Goal: Information Seeking & Learning: Find specific fact

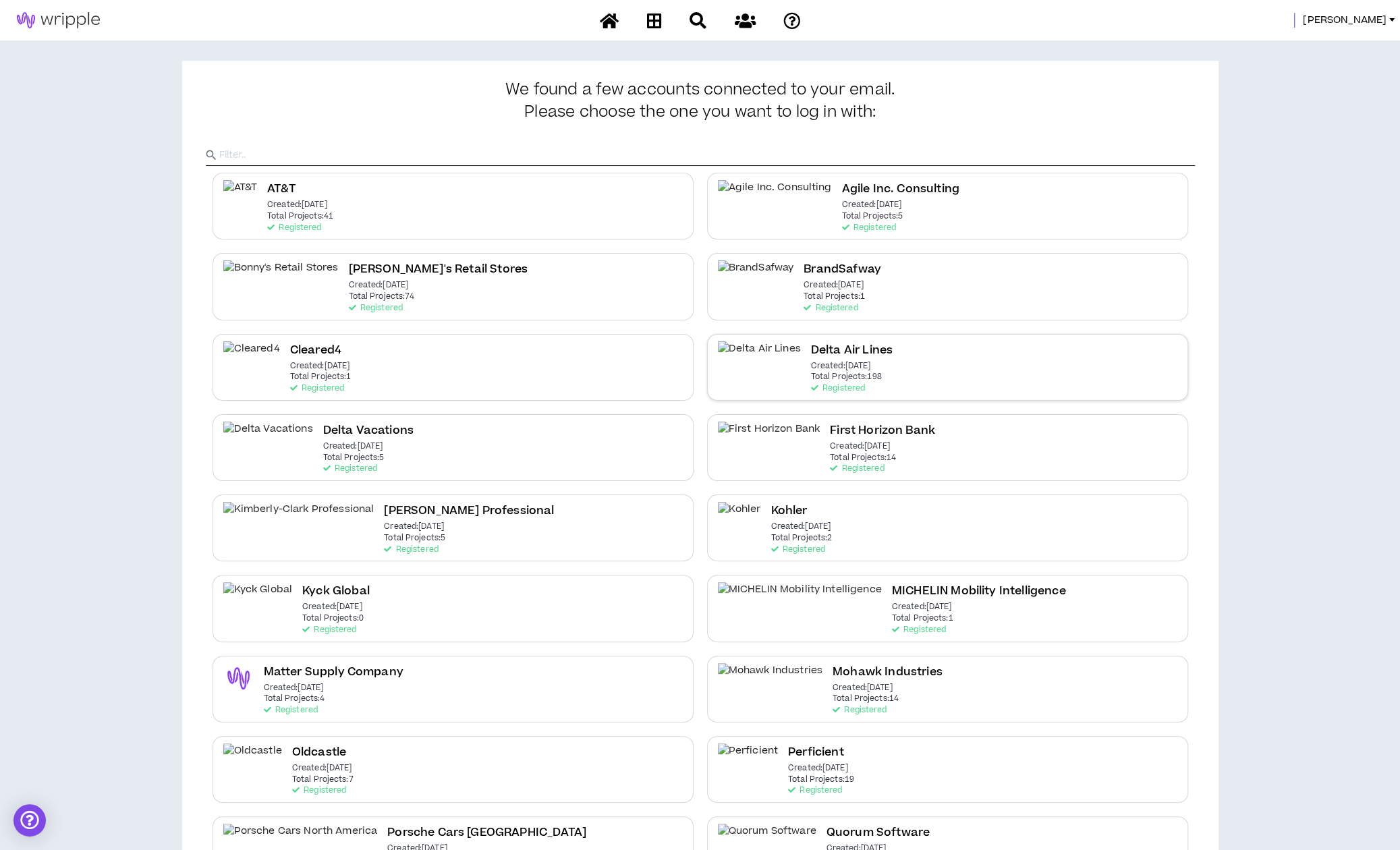
click at [811, 352] on h2 "Delta Air Lines" at bounding box center [852, 350] width 82 height 18
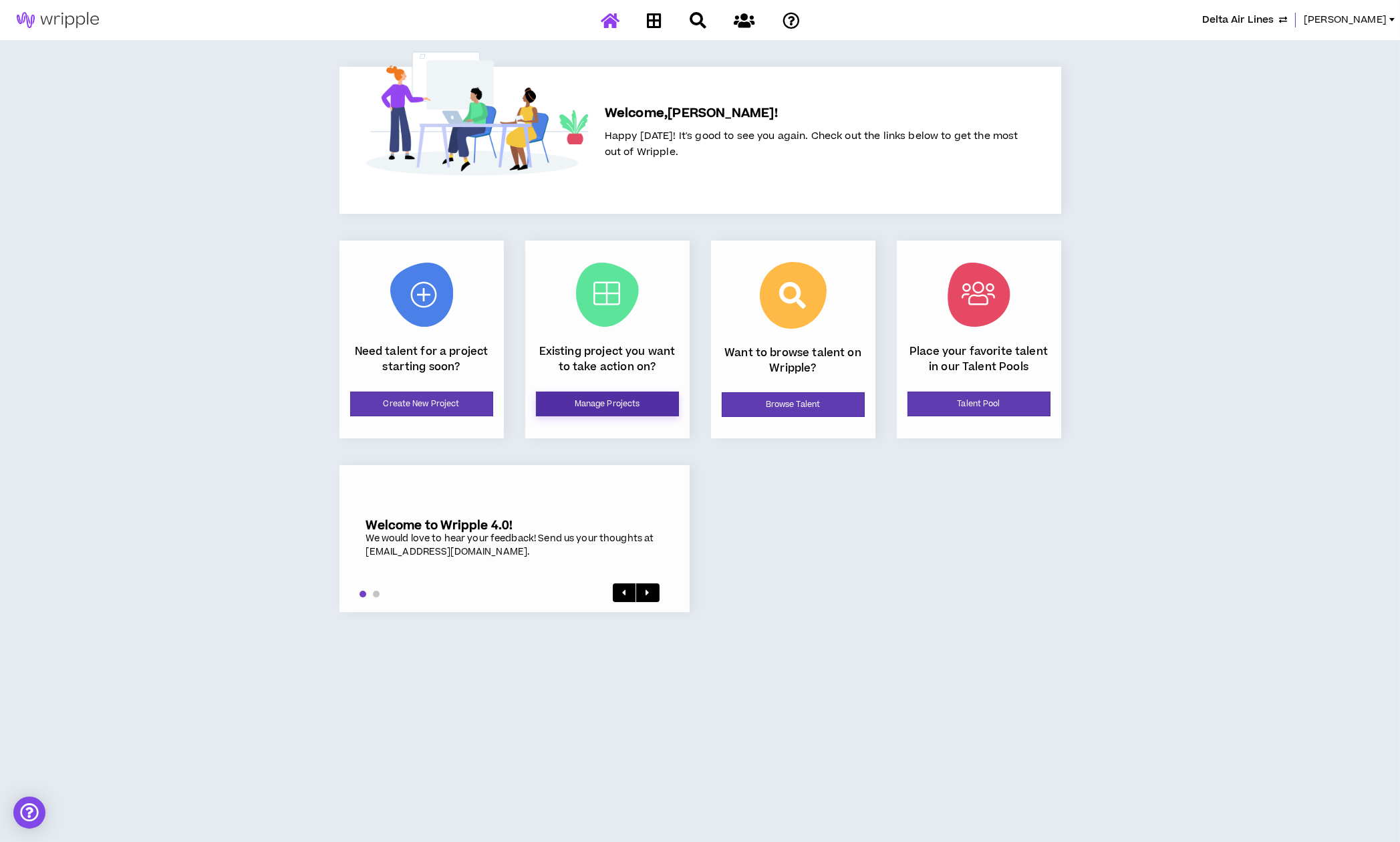
click at [626, 405] on link "Manage Projects" at bounding box center [607, 404] width 143 height 25
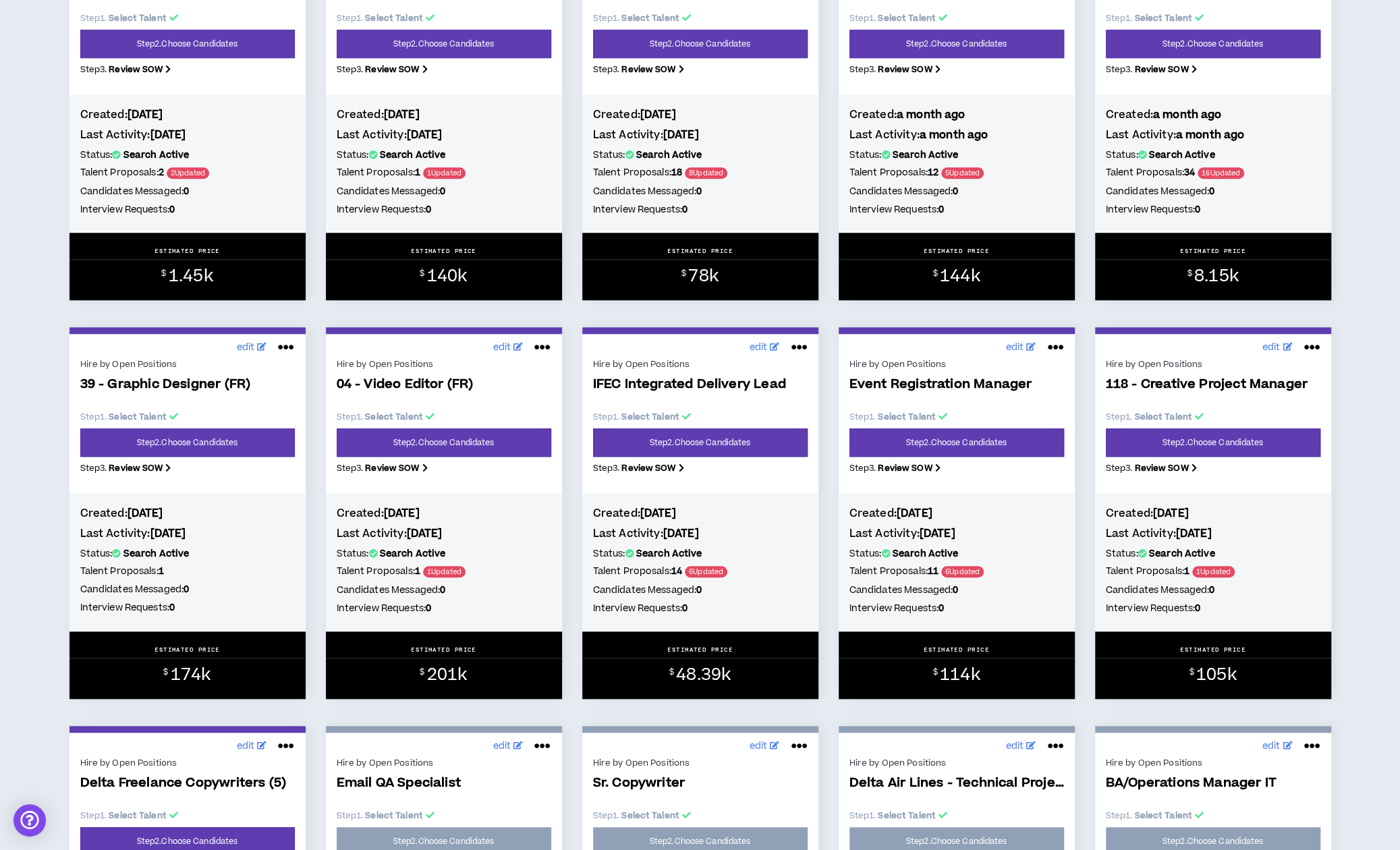
scroll to position [777, 0]
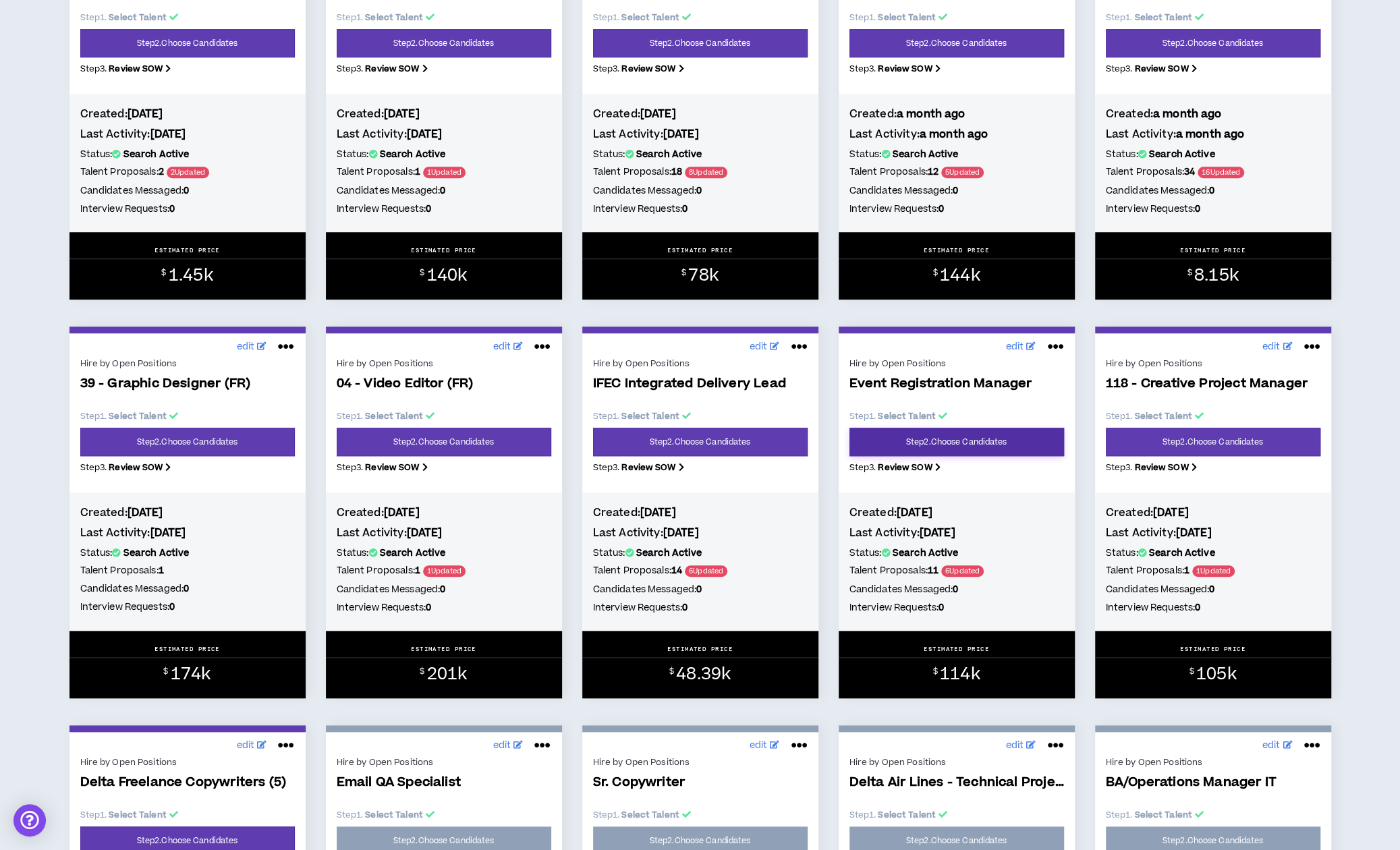
click at [940, 449] on link "Step 2 . Choose Candidates" at bounding box center [957, 442] width 214 height 28
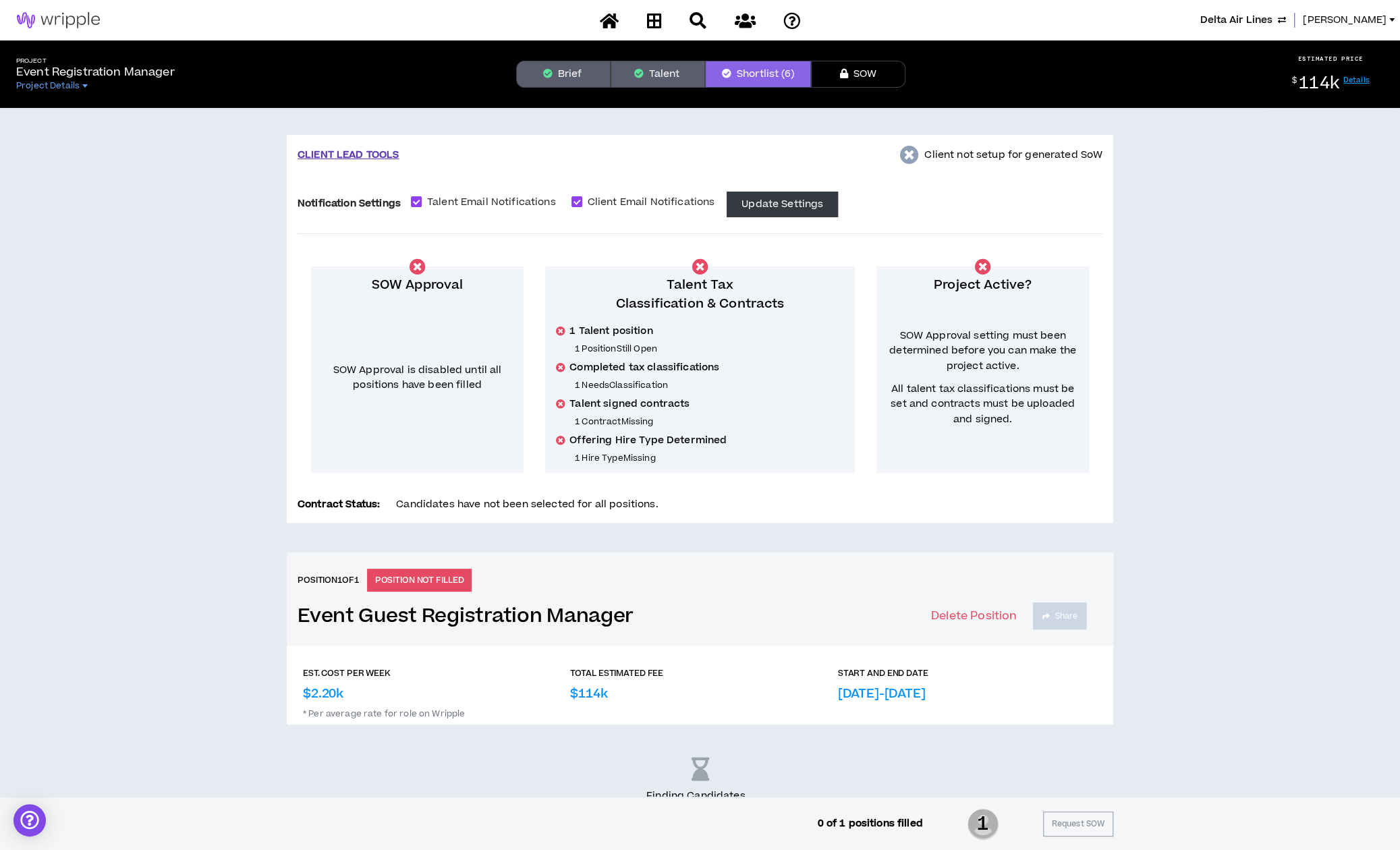
click at [565, 76] on button "Brief" at bounding box center [564, 74] width 94 height 27
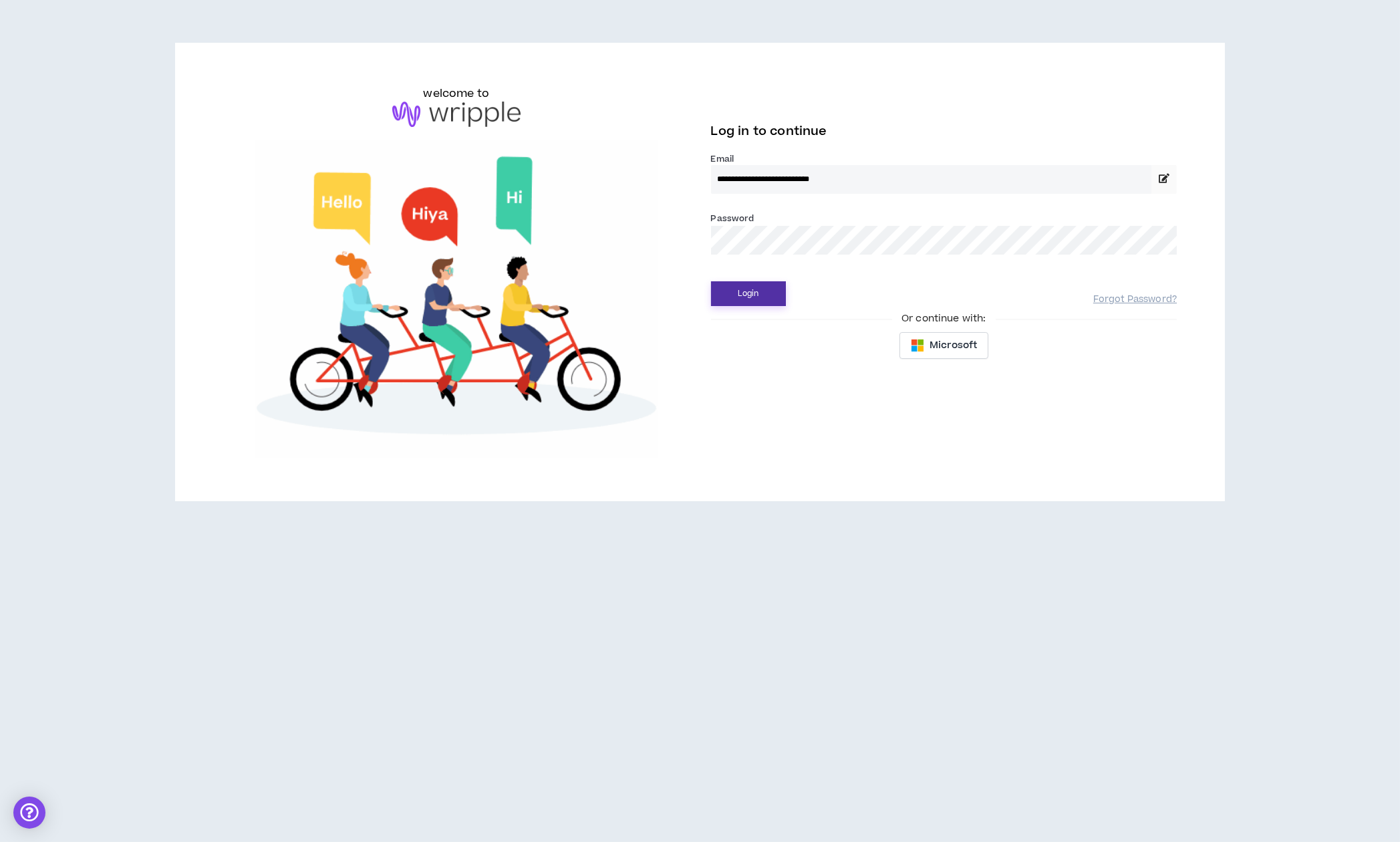
click at [757, 297] on button "Login" at bounding box center [748, 294] width 75 height 25
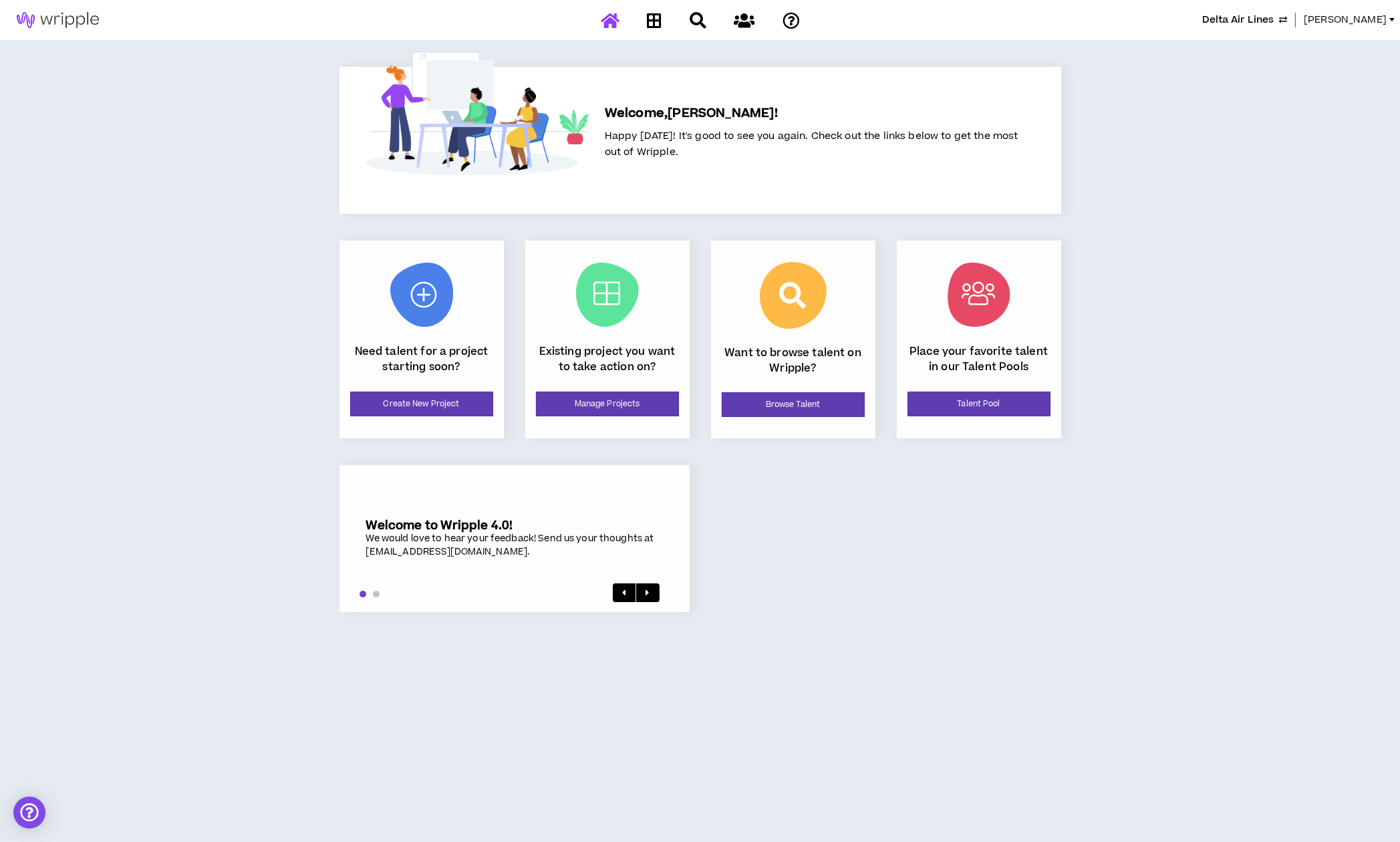
click at [1337, 23] on span "[PERSON_NAME]" at bounding box center [1345, 20] width 83 height 14
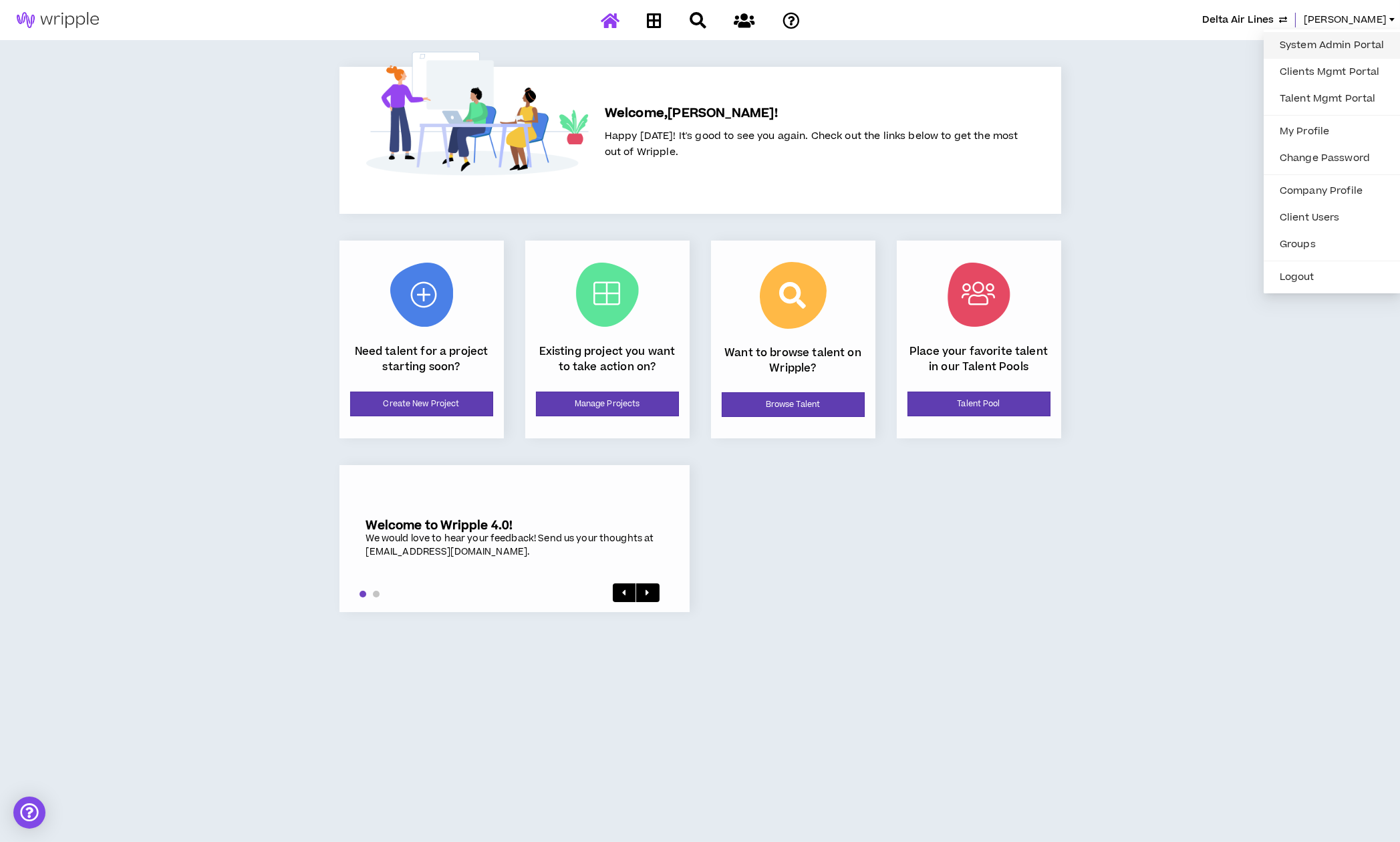
click at [1304, 45] on link "System Admin Portal" at bounding box center [1332, 45] width 121 height 20
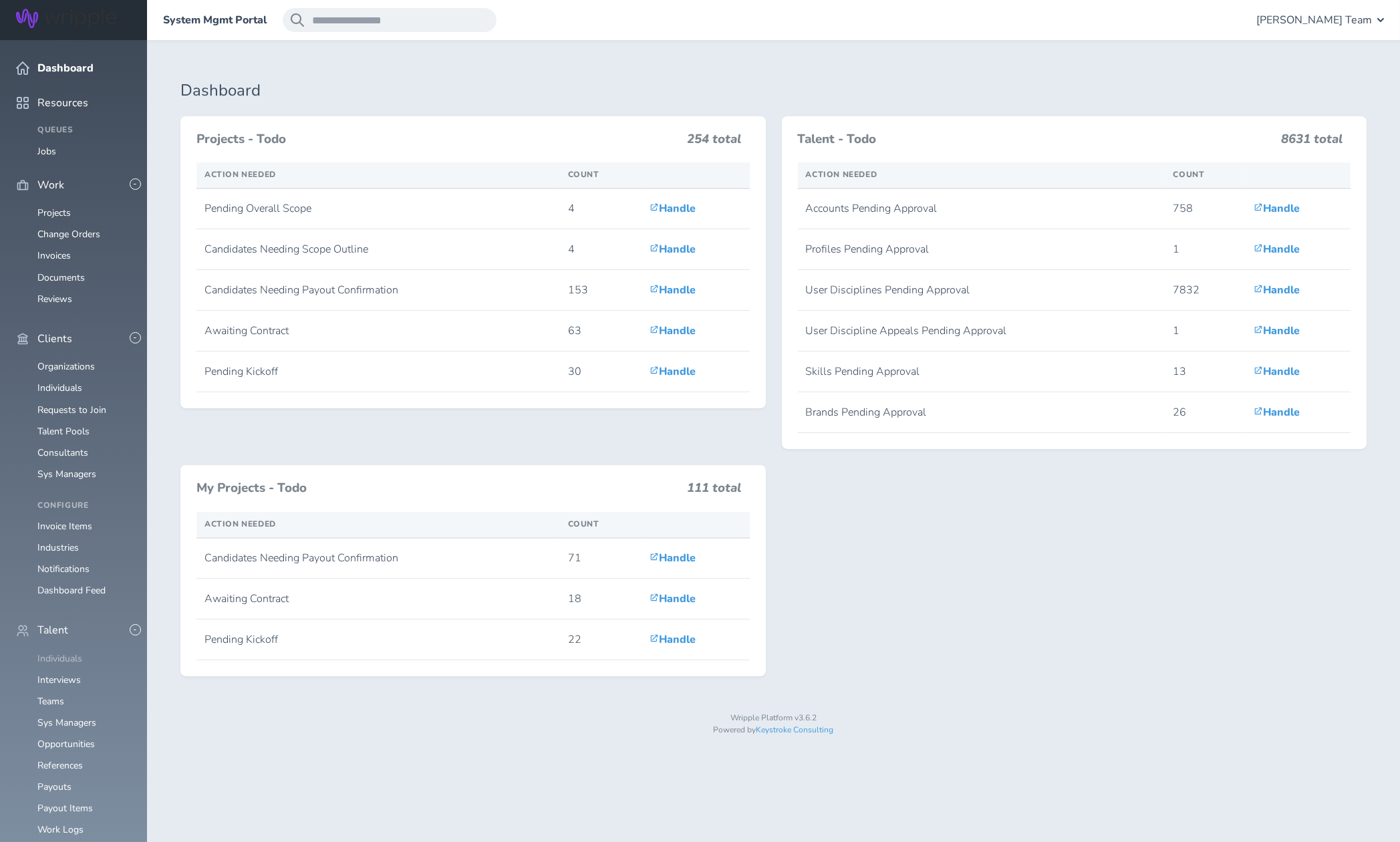
click at [62, 652] on link "Individuals" at bounding box center [60, 659] width 45 height 13
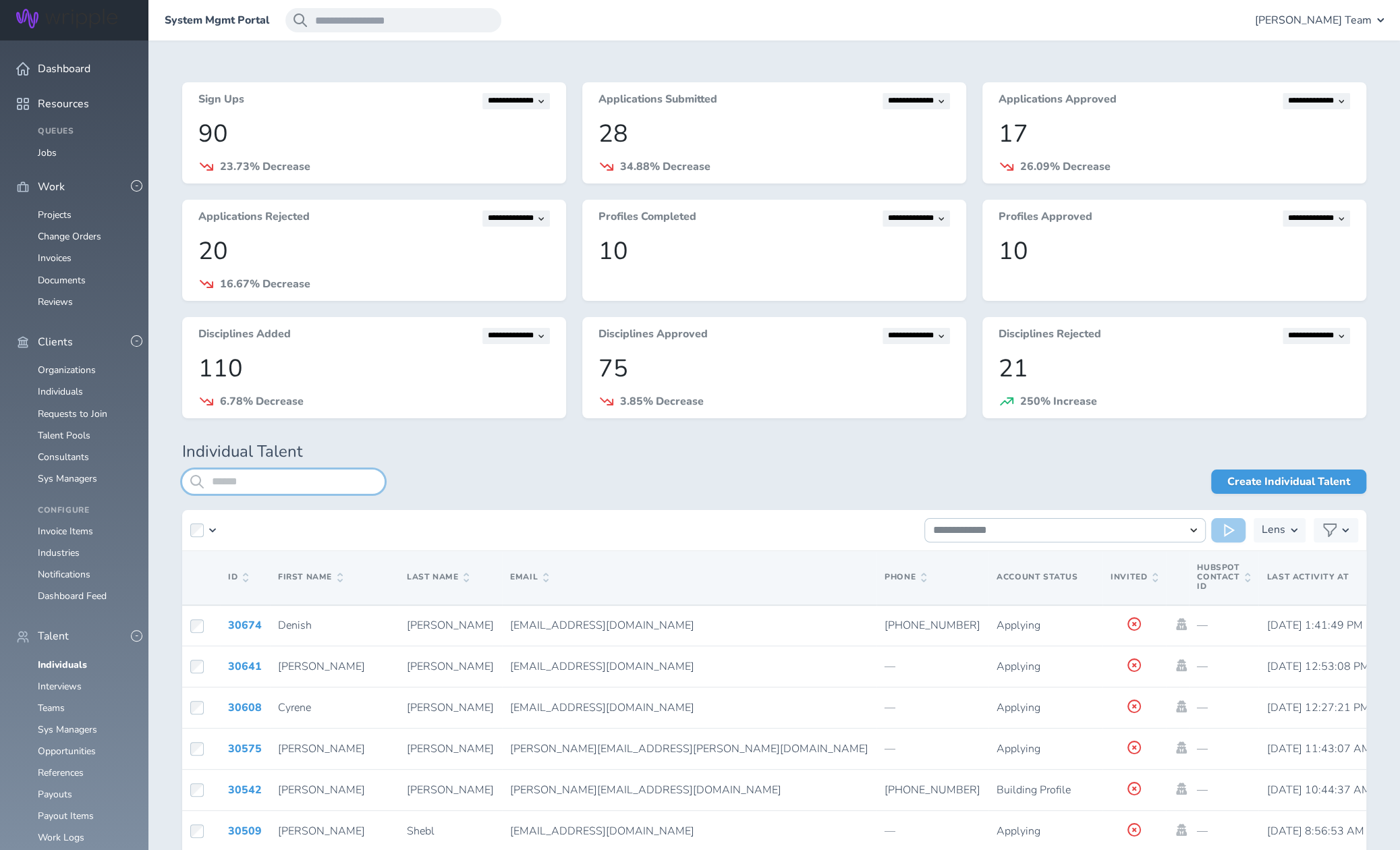
click at [316, 482] on input "search" at bounding box center [283, 481] width 202 height 24
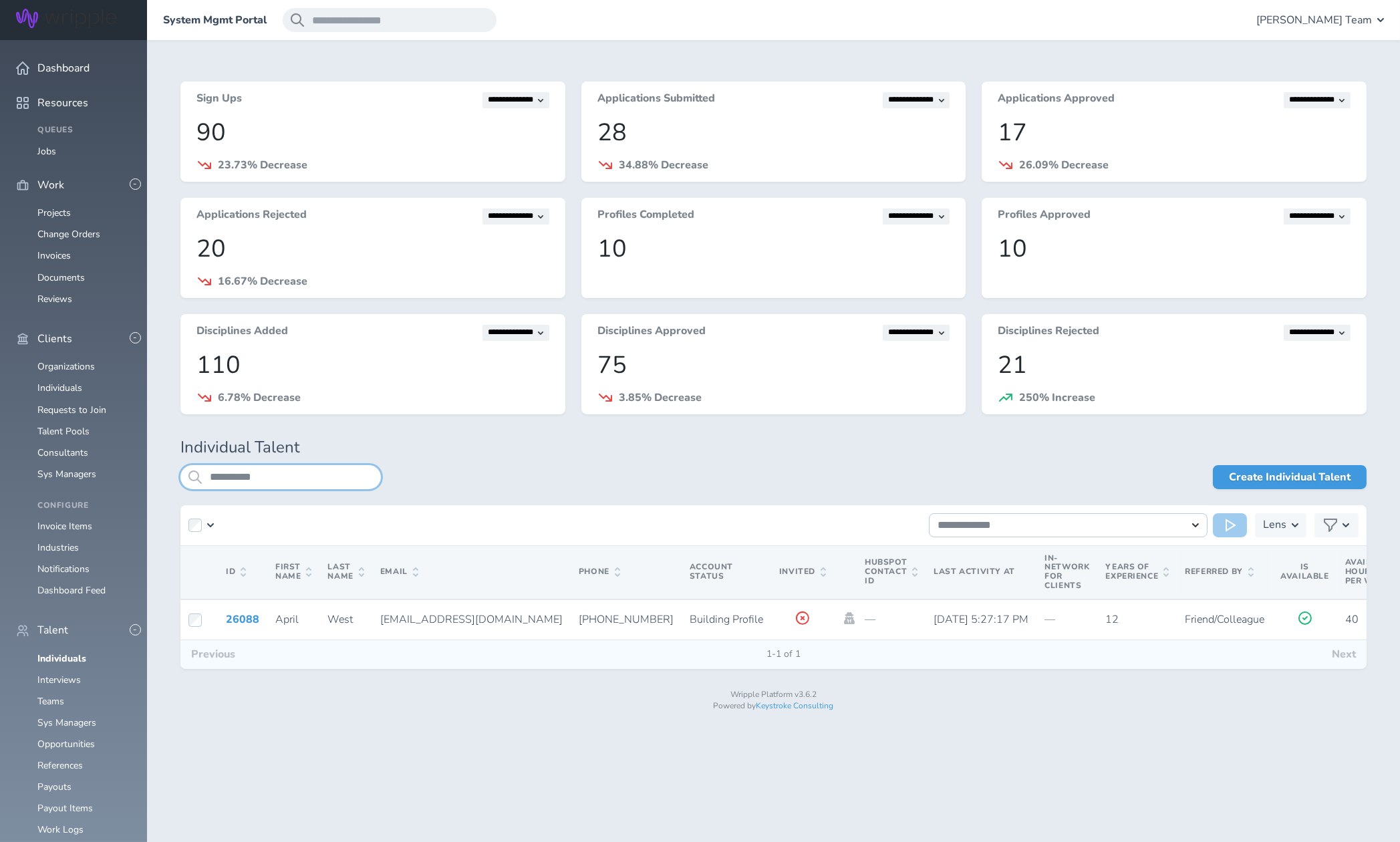
drag, startPoint x: 256, startPoint y: 477, endPoint x: 125, endPoint y: 466, distance: 131.5
drag, startPoint x: 302, startPoint y: 473, endPoint x: 123, endPoint y: 478, distance: 179.1
type input "**********"
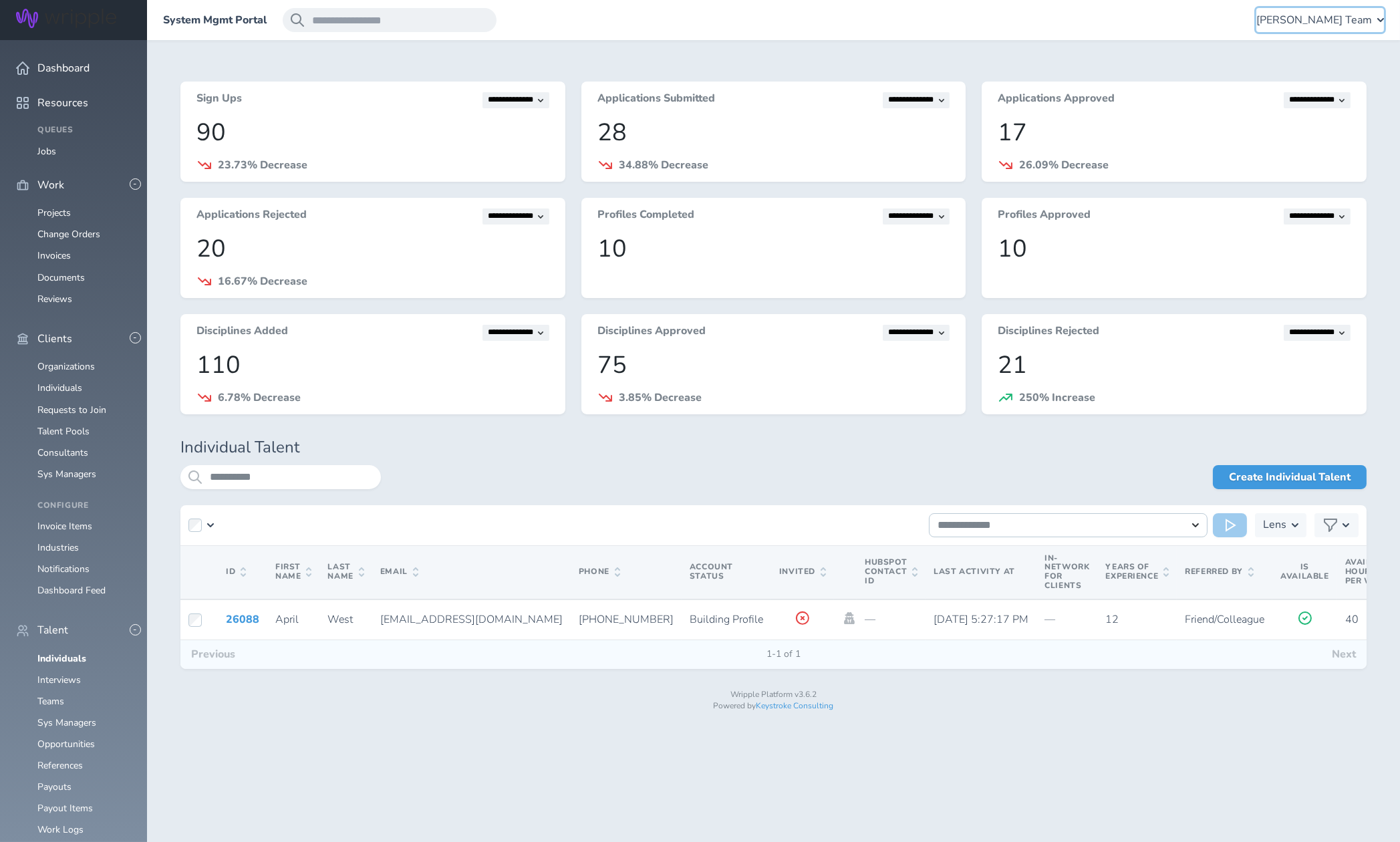
click at [1327, 14] on span "[PERSON_NAME] Team" at bounding box center [1314, 19] width 116 height 12
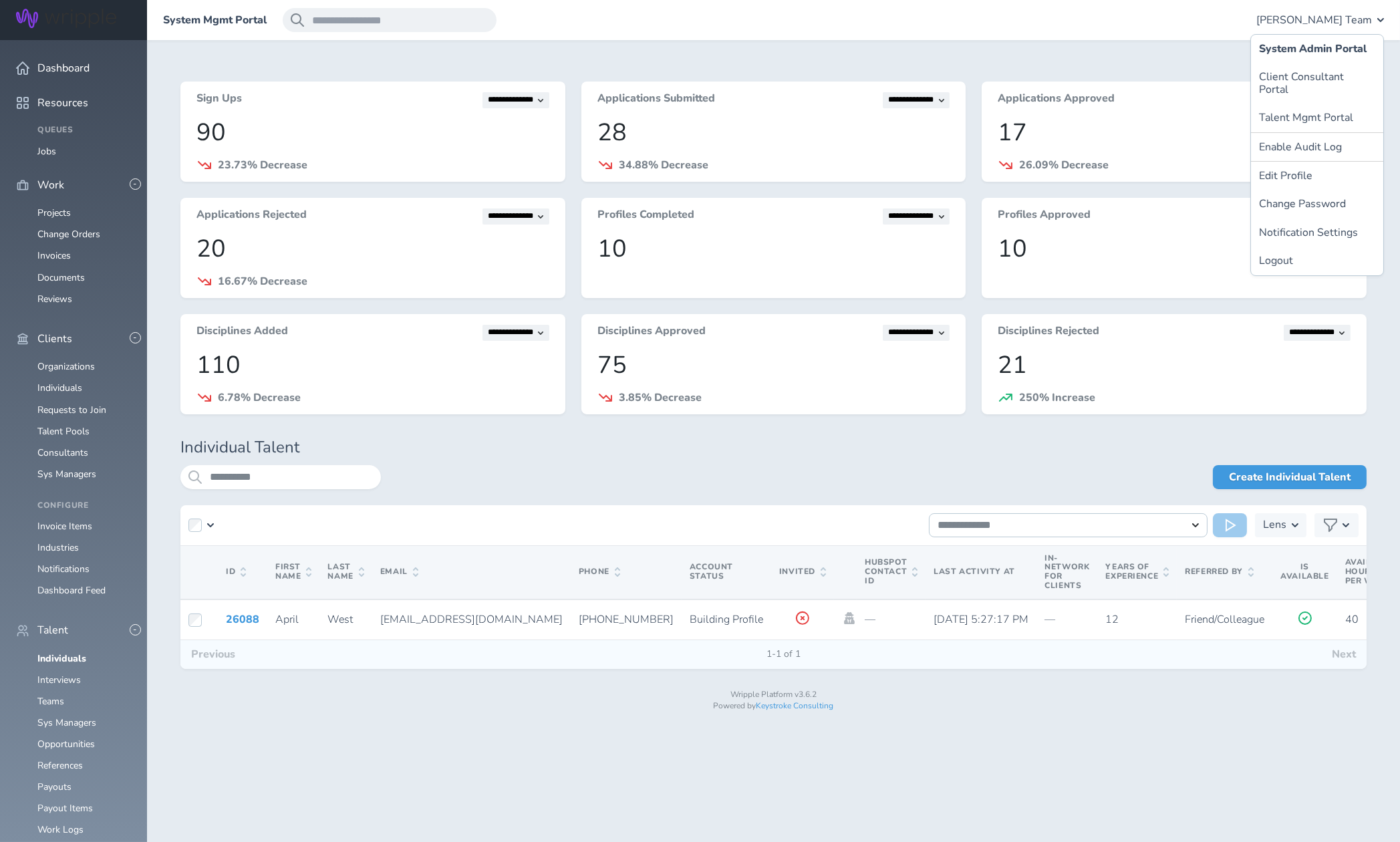
click at [1025, 39] on div "System Mgmt Portal Lauren-Bridget Team" at bounding box center [774, 20] width 1253 height 40
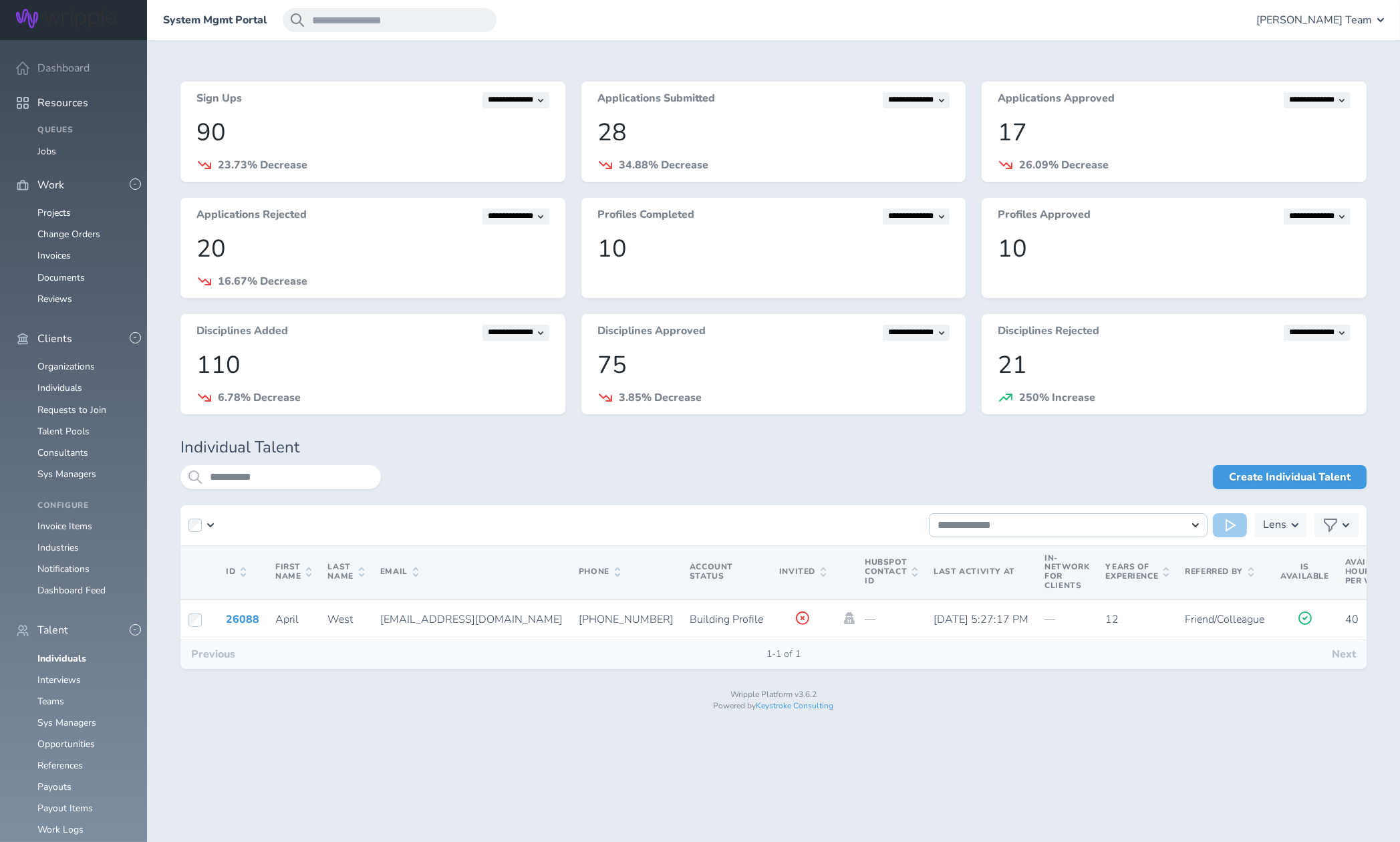
click at [55, 62] on span "Dashboard" at bounding box center [64, 68] width 52 height 12
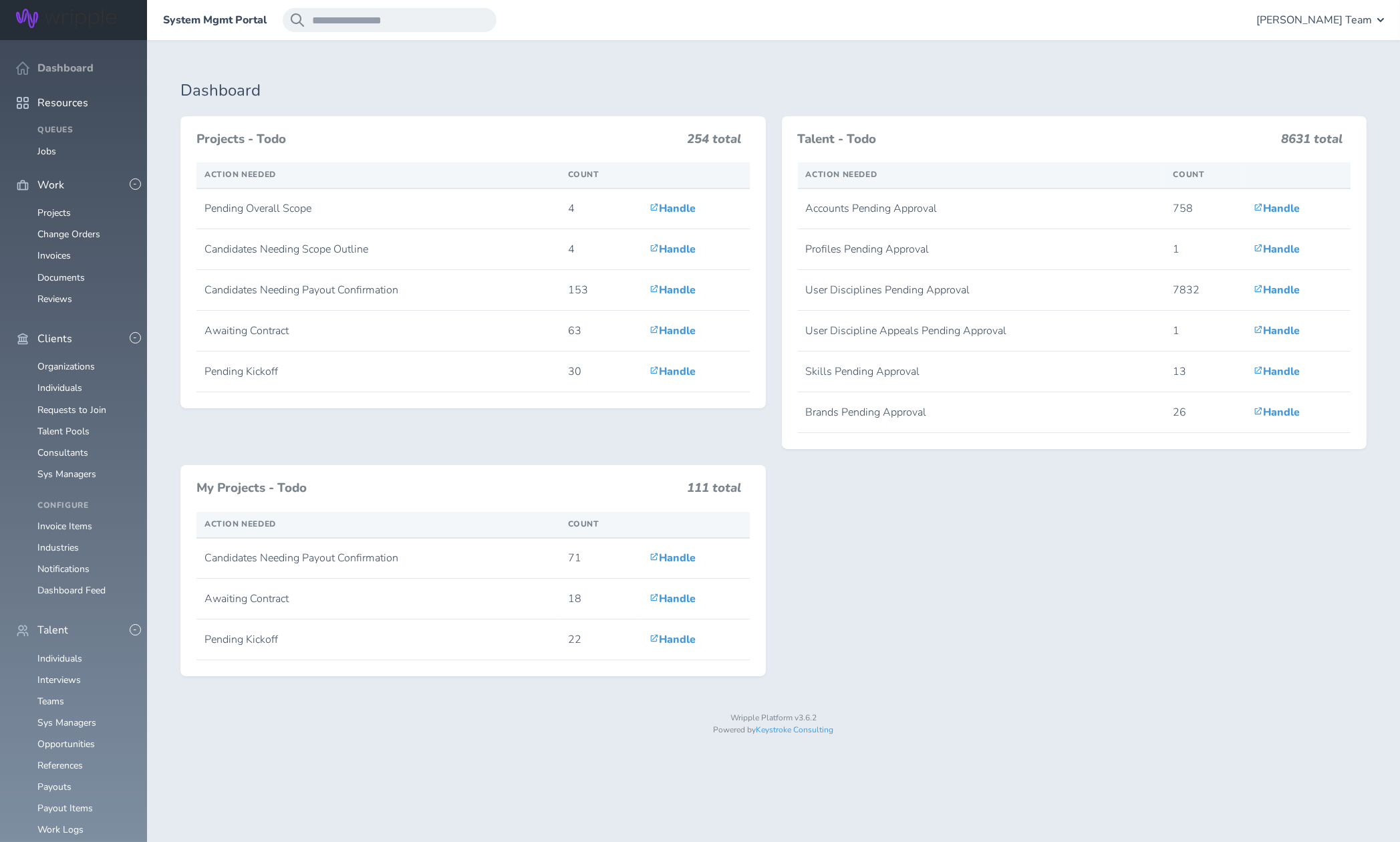
click at [63, 62] on span "Dashboard" at bounding box center [66, 68] width 56 height 12
